Goal: Transaction & Acquisition: Subscribe to service/newsletter

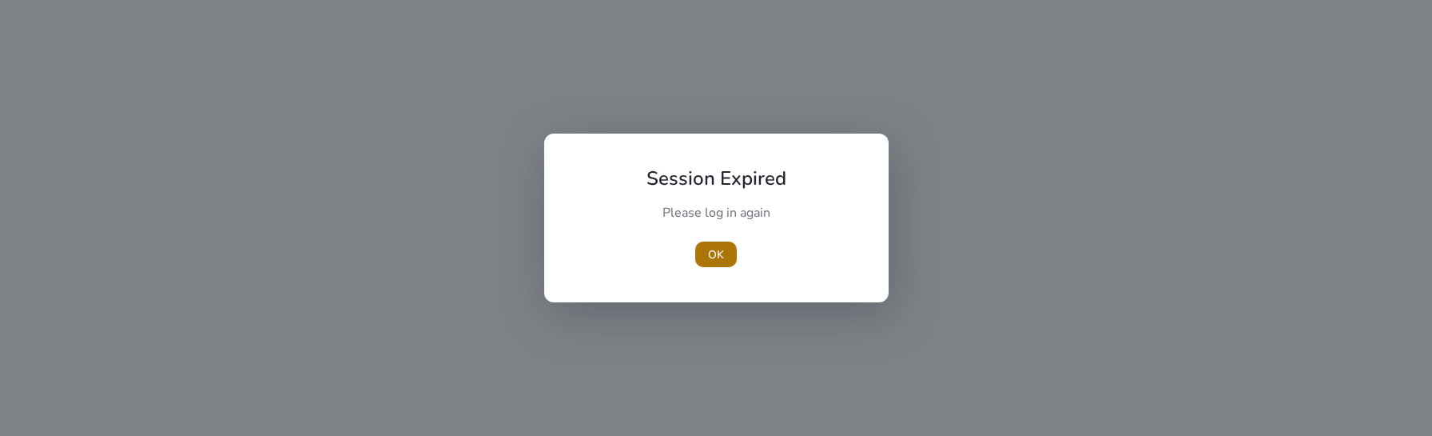
click at [702, 263] on span "button" at bounding box center [716, 254] width 42 height 38
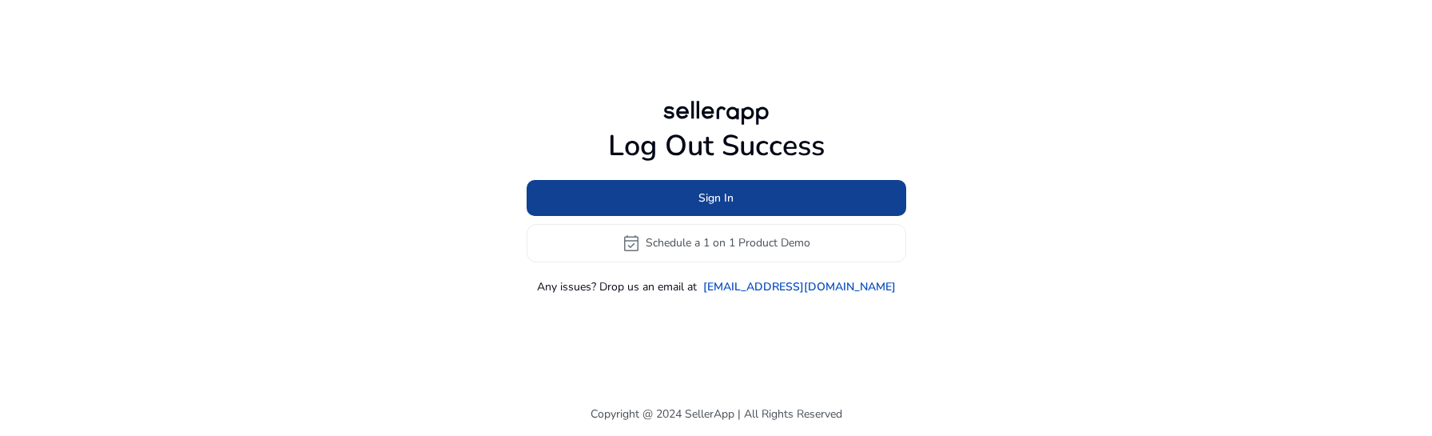
click at [735, 203] on span at bounding box center [717, 197] width 380 height 38
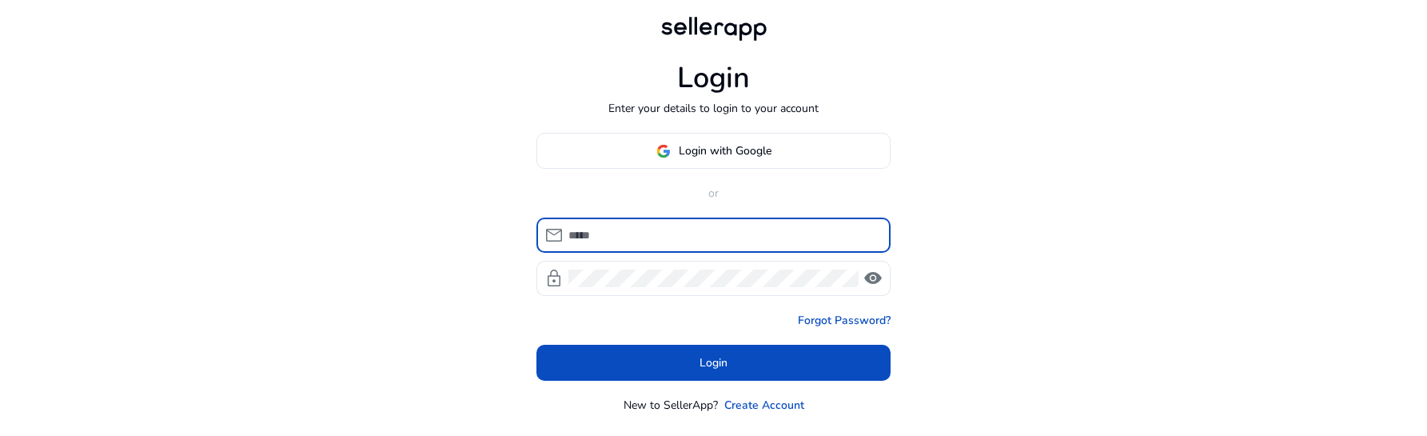
type input "**********"
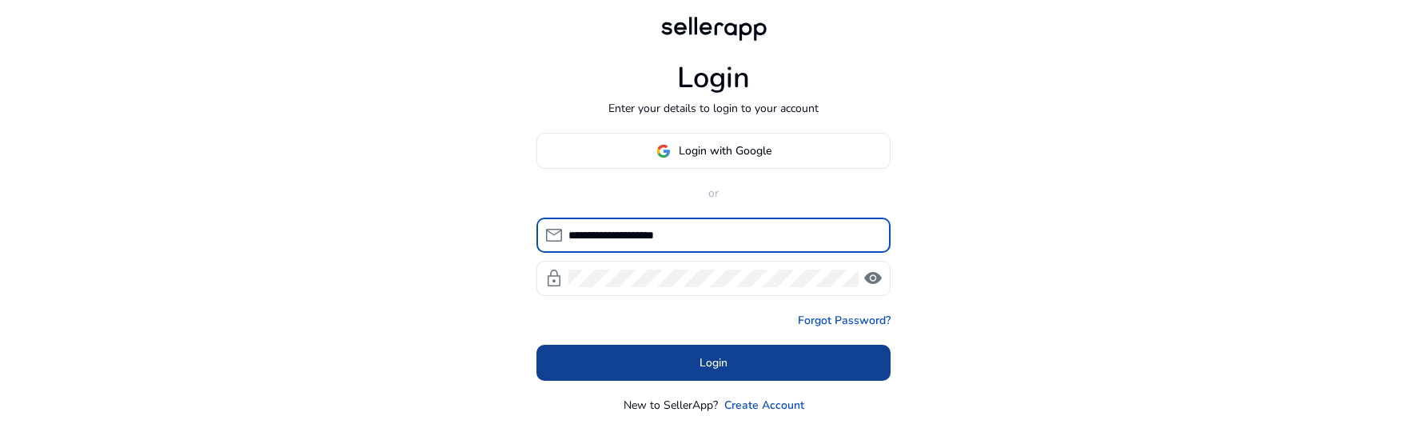
click at [711, 356] on span "Login" at bounding box center [713, 362] width 28 height 17
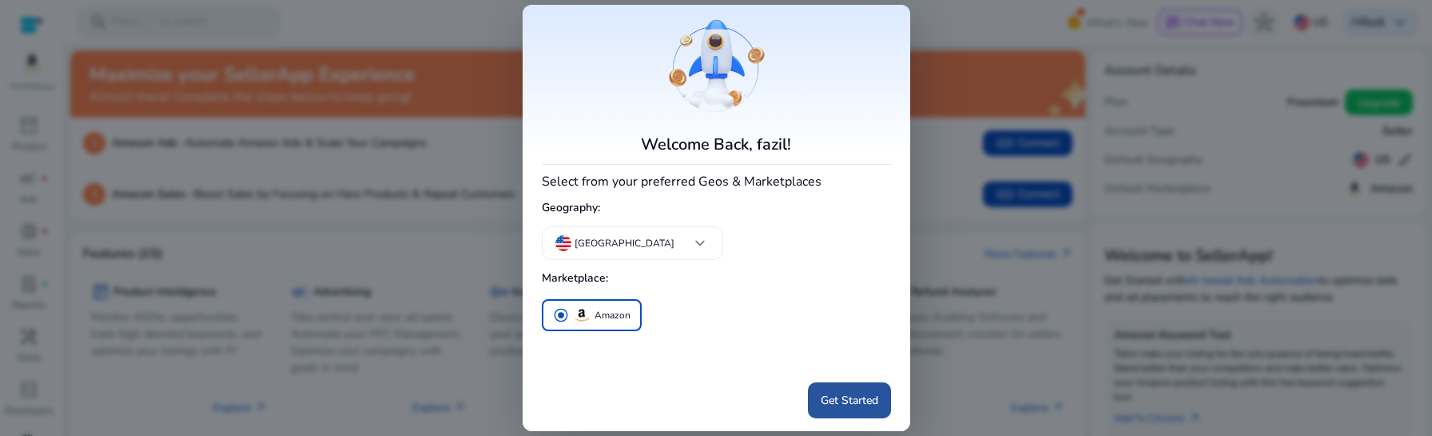
click at [822, 392] on span "Get Started" at bounding box center [850, 400] width 58 height 17
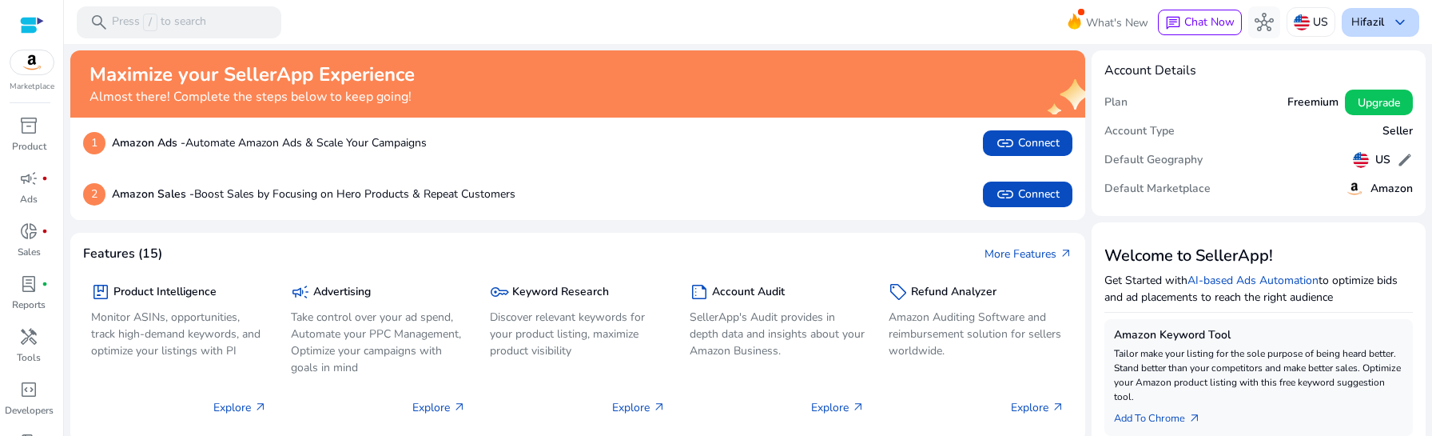
click at [1396, 29] on span "keyboard_arrow_down" at bounding box center [1400, 22] width 19 height 19
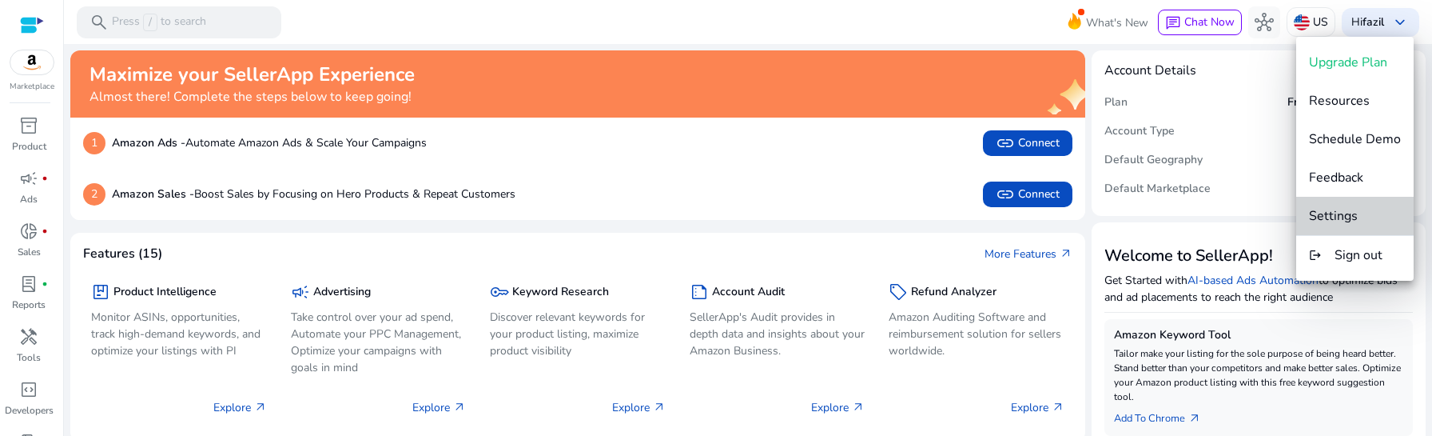
click at [1357, 213] on span "Settings" at bounding box center [1333, 216] width 49 height 18
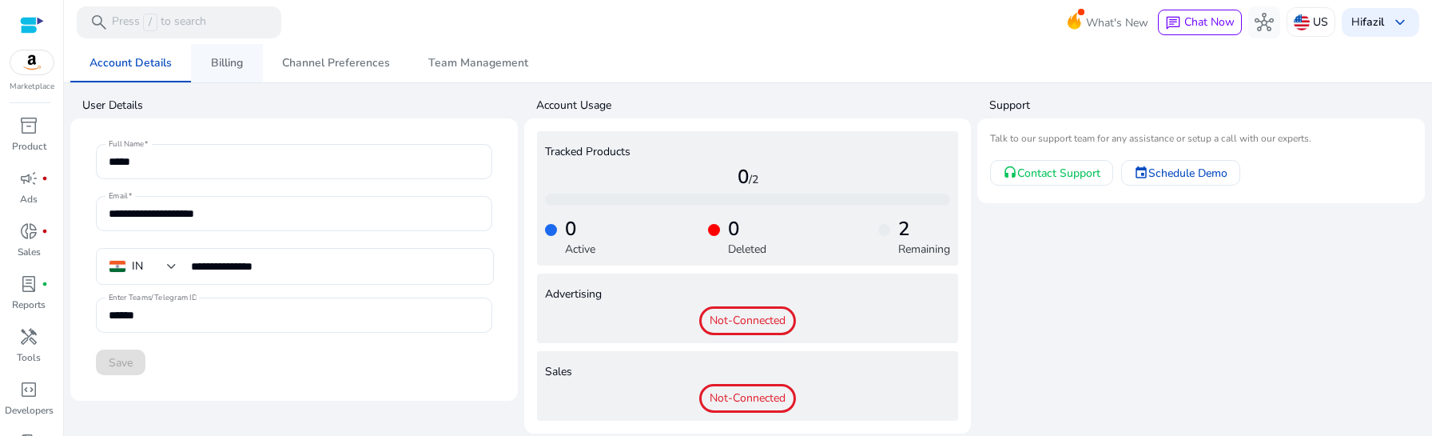
click at [224, 71] on span "Billing" at bounding box center [227, 63] width 32 height 38
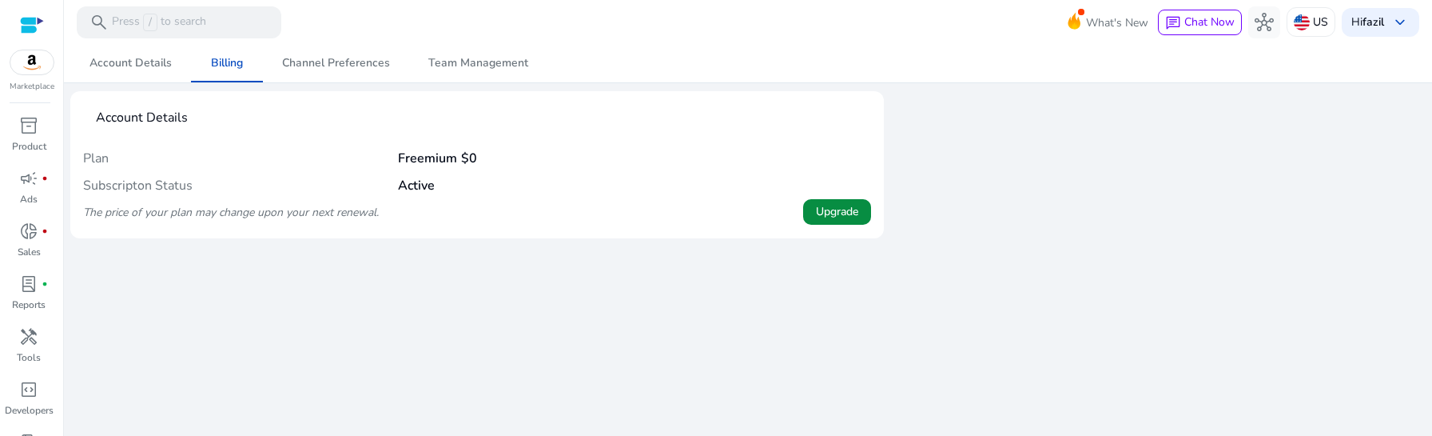
click at [852, 211] on span "Upgrade" at bounding box center [837, 211] width 42 height 17
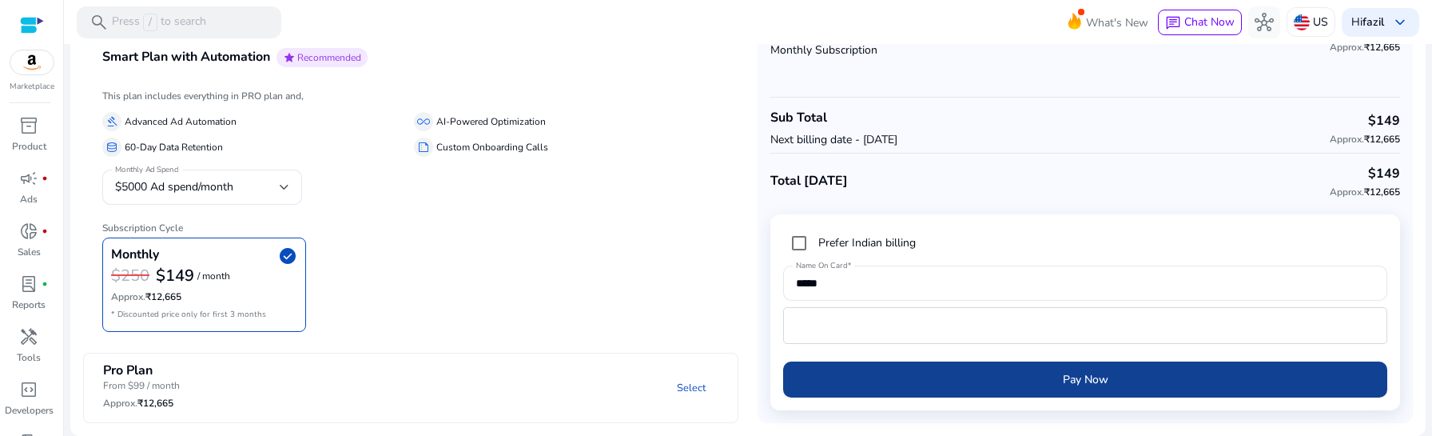
click at [1073, 376] on span "Pay Now" at bounding box center [1086, 379] width 46 height 17
